Goal: Book appointment/travel/reservation

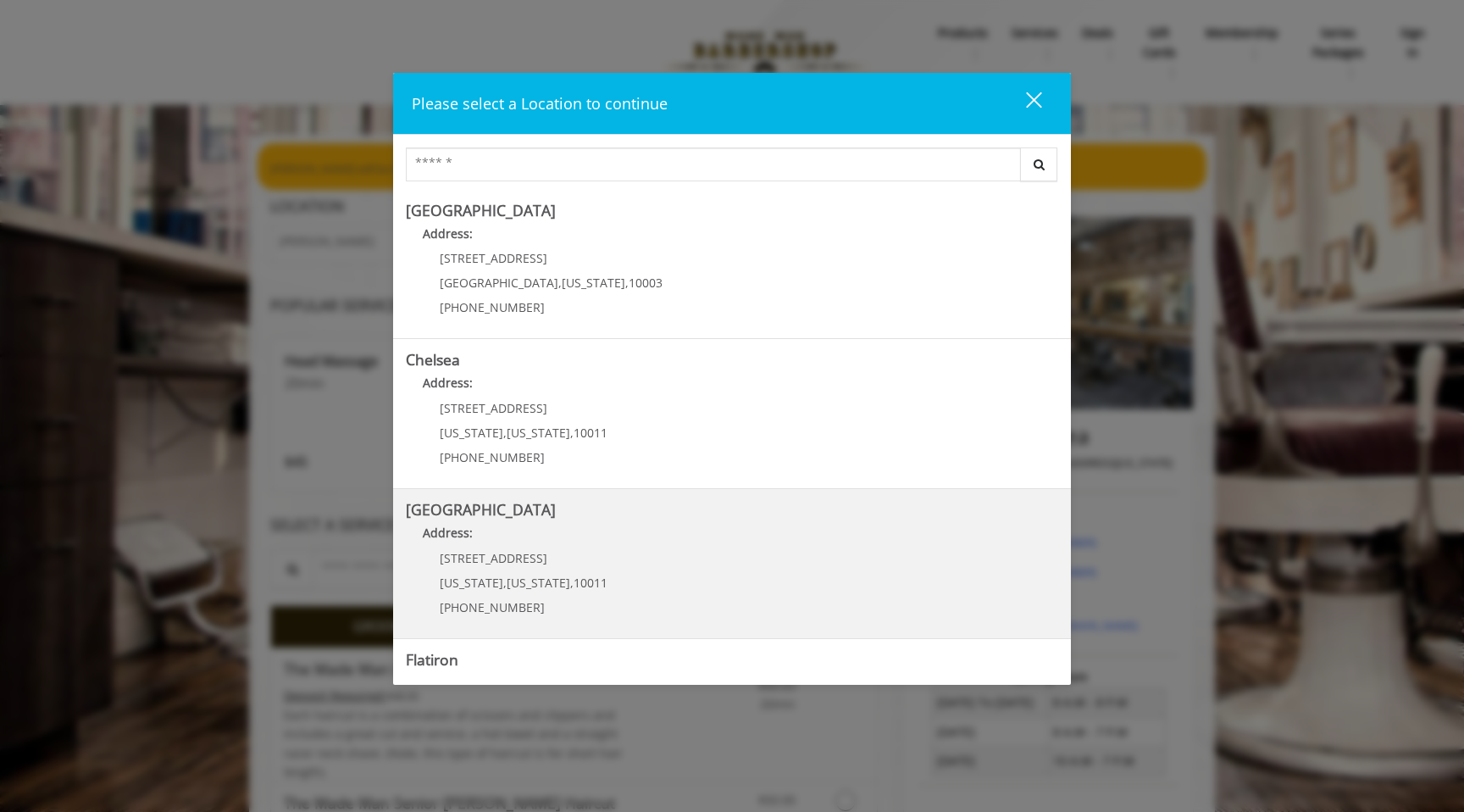
click at [468, 511] on b "[GEOGRAPHIC_DATA]" at bounding box center [480, 509] width 150 height 20
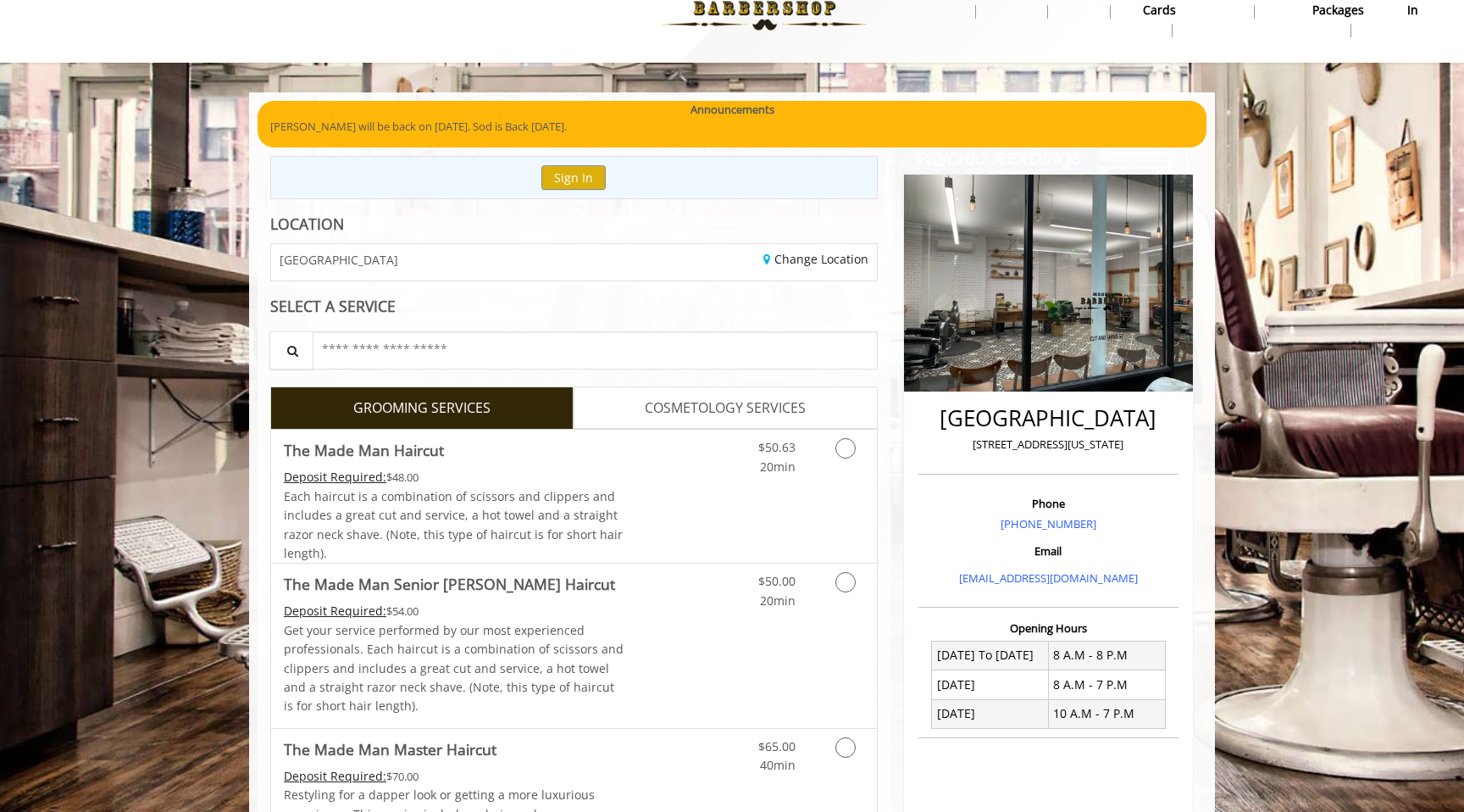
scroll to position [46, 0]
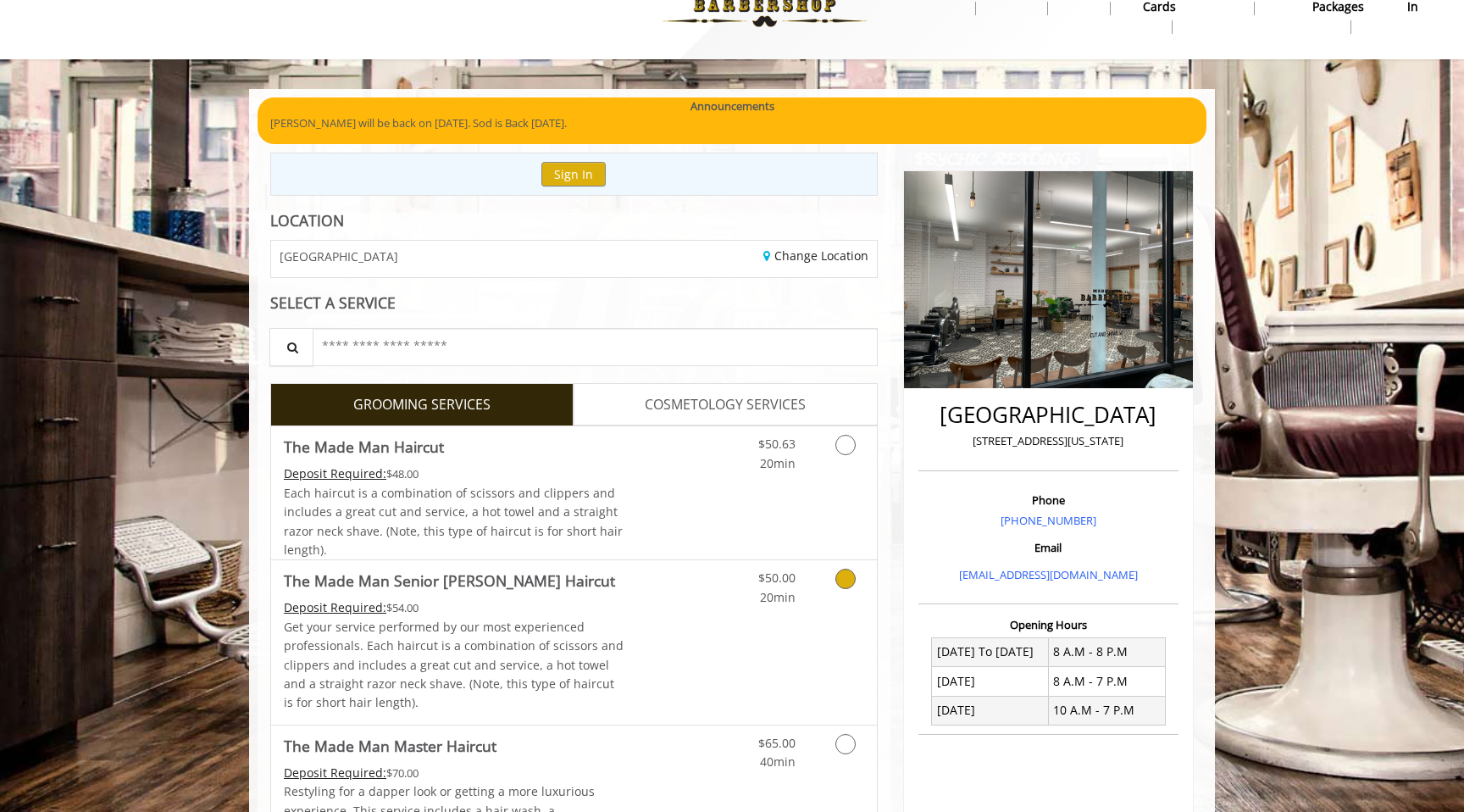
click at [593, 593] on link "The Made Man Senior [PERSON_NAME] Haircut Deposit Required: $54.00 Get your ser…" at bounding box center [454, 642] width 340 height 164
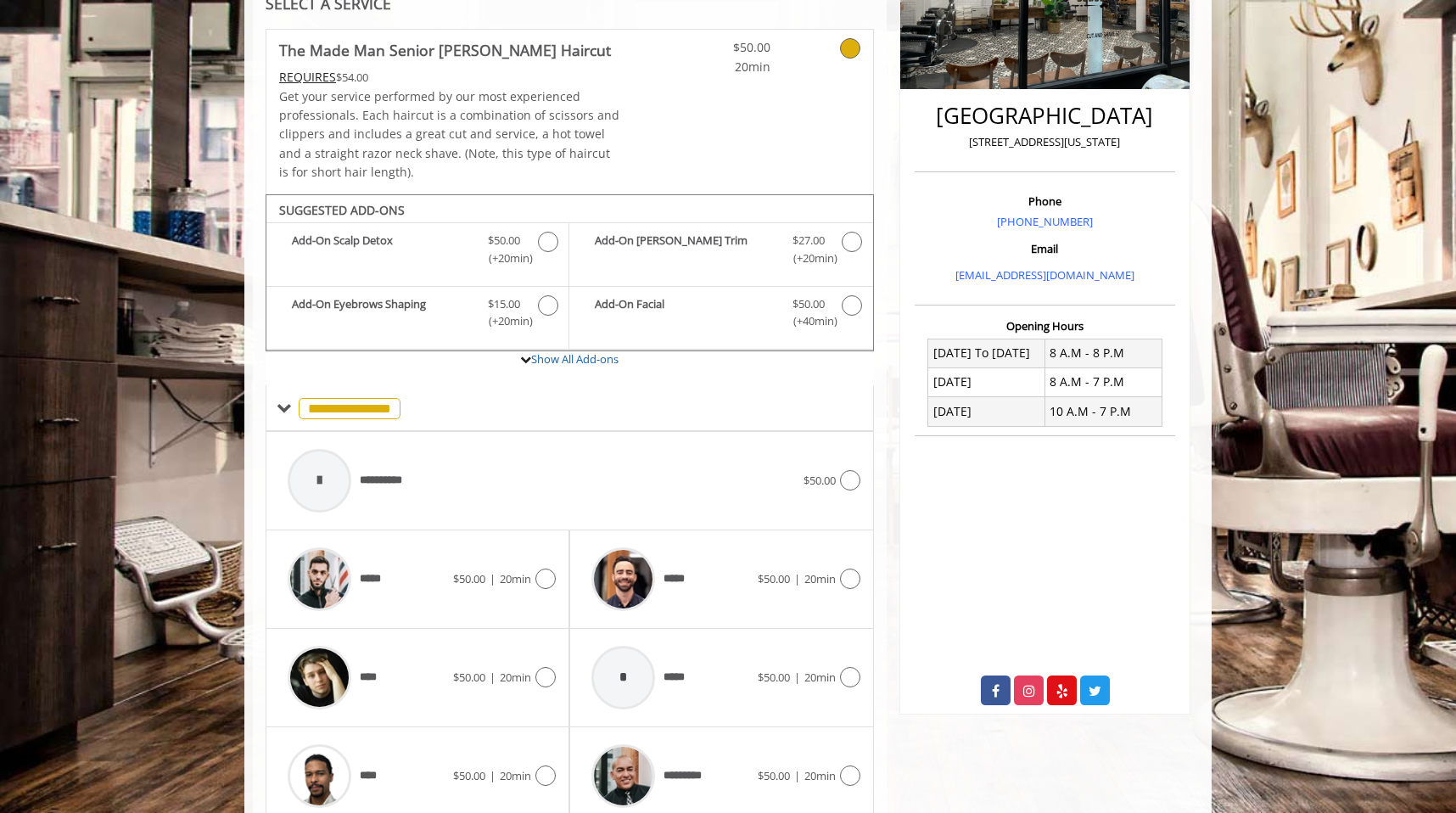
scroll to position [416, 0]
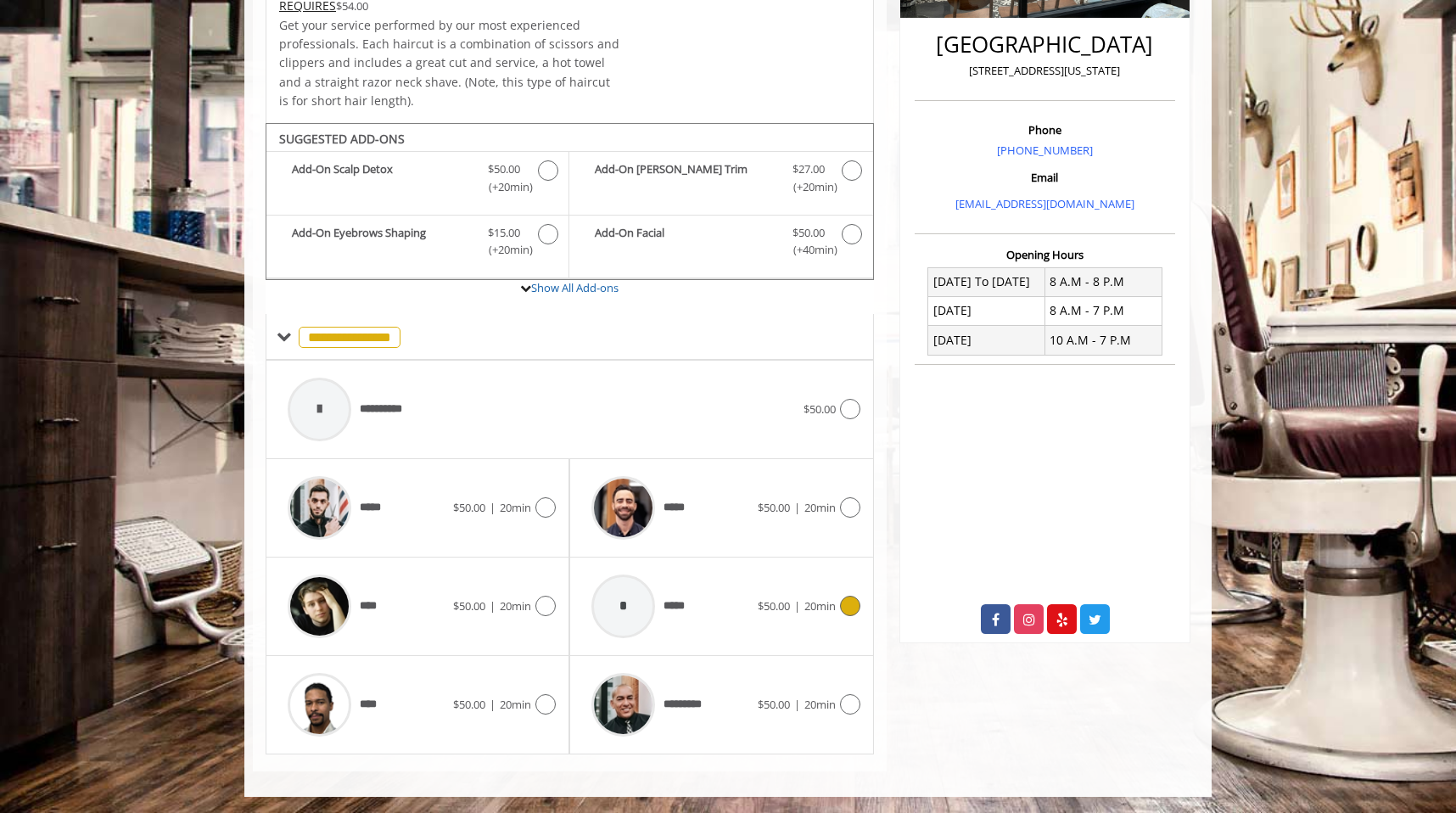
click at [641, 611] on div "*" at bounding box center [623, 606] width 63 height 63
